Goal: Transaction & Acquisition: Book appointment/travel/reservation

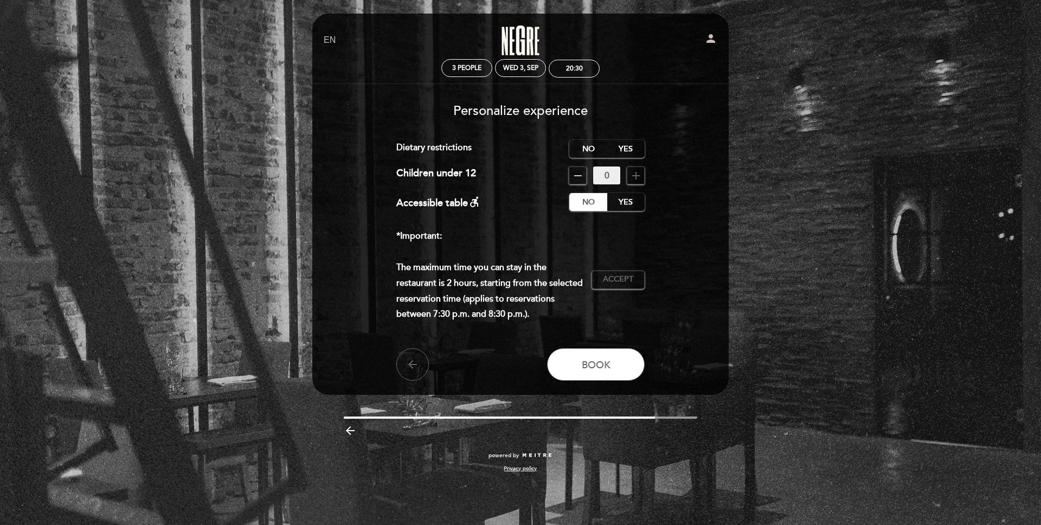
click at [746, 170] on div "EN ES PT Negre Restaurante person 3 people Wed 3, Sep 20:30 Welcome Welcome, [P…" at bounding box center [520, 262] width 1041 height 525
click at [577, 147] on label "No" at bounding box center [588, 149] width 38 height 18
click at [613, 279] on span "Accept" at bounding box center [618, 279] width 30 height 11
click at [609, 362] on span "Book" at bounding box center [596, 364] width 29 height 12
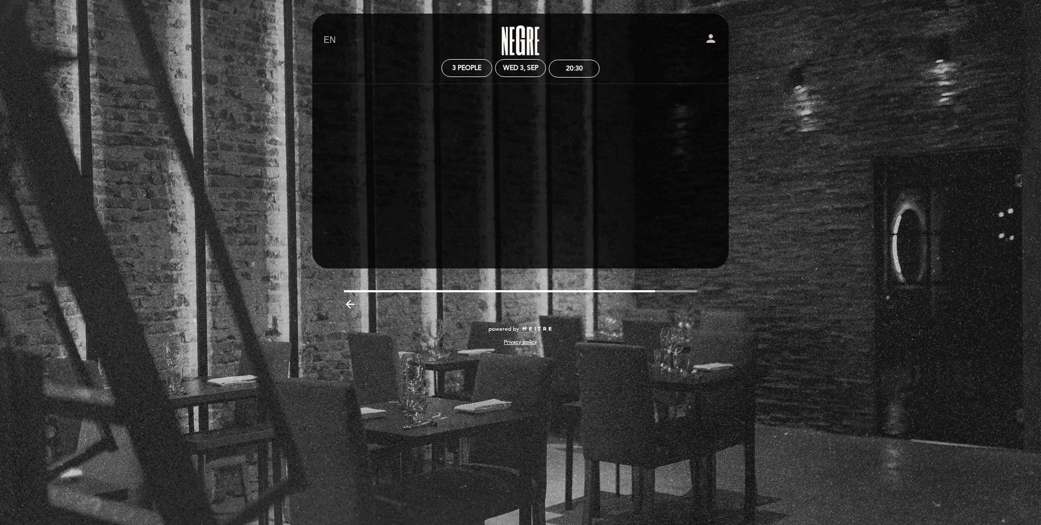
click at [628, 280] on div "EN ES PT Negre Restaurante person 3 people Wed 3, Sep 20:30 Welcome Welcome, [P…" at bounding box center [520, 185] width 433 height 343
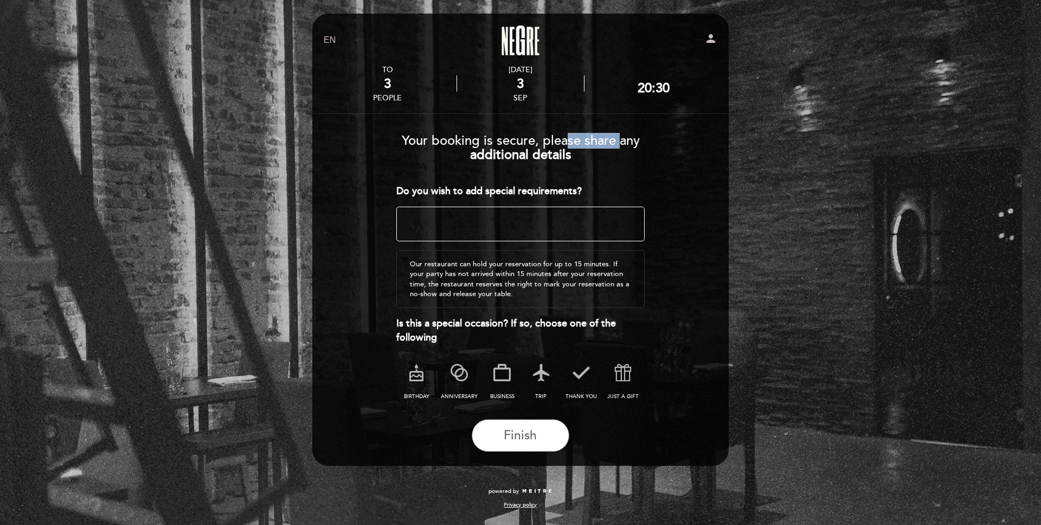
drag, startPoint x: 590, startPoint y: 143, endPoint x: 618, endPoint y: 143, distance: 28.7
click at [618, 143] on span "Your booking is secure, please share any" at bounding box center [521, 141] width 238 height 16
drag, startPoint x: 415, startPoint y: 190, endPoint x: 553, endPoint y: 186, distance: 138.3
click at [553, 186] on div "Do you wish to add special requirements?" at bounding box center [520, 191] width 249 height 14
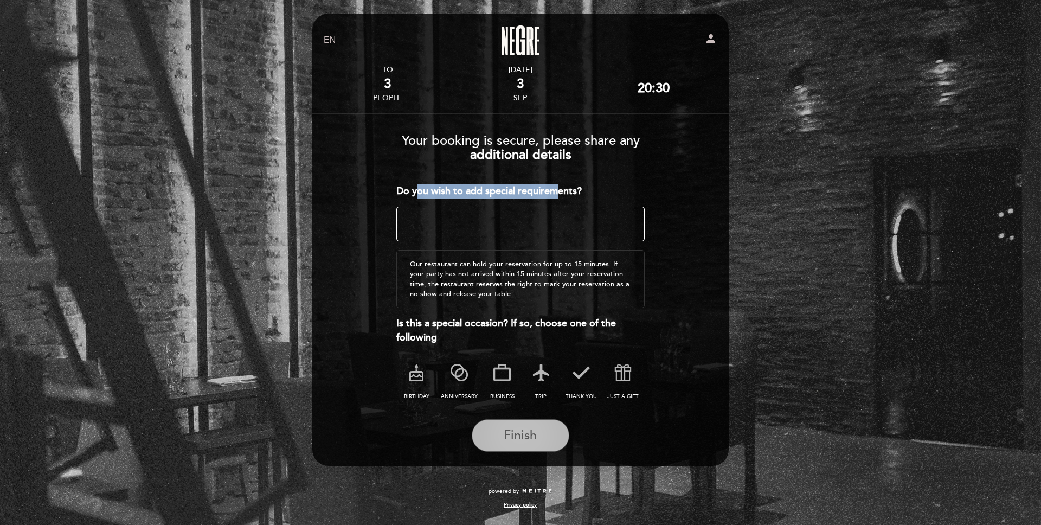
click at [524, 435] on span "Finish" at bounding box center [519, 435] width 33 height 15
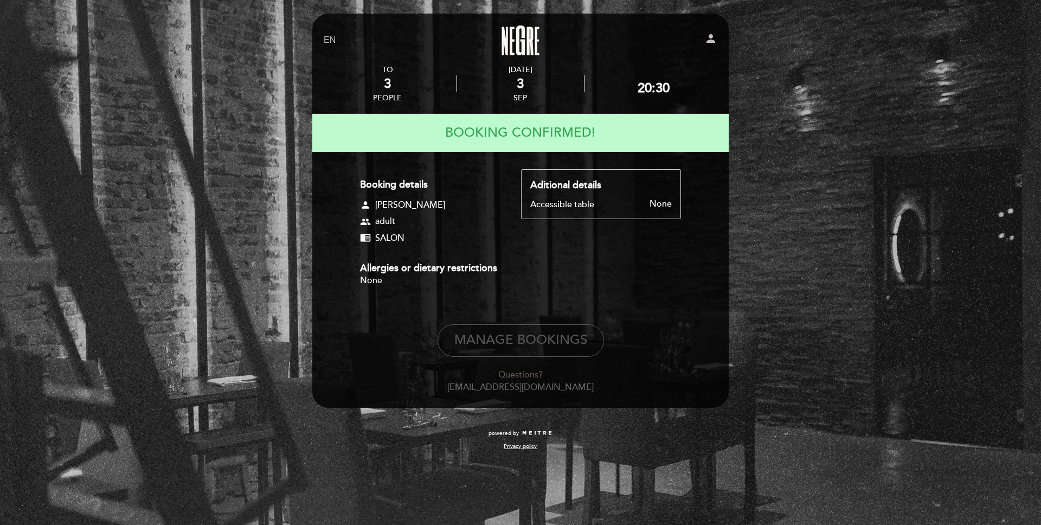
click at [519, 344] on button "Manage Bookings" at bounding box center [520, 340] width 166 height 33
